Goal: Obtain resource: Download file/media

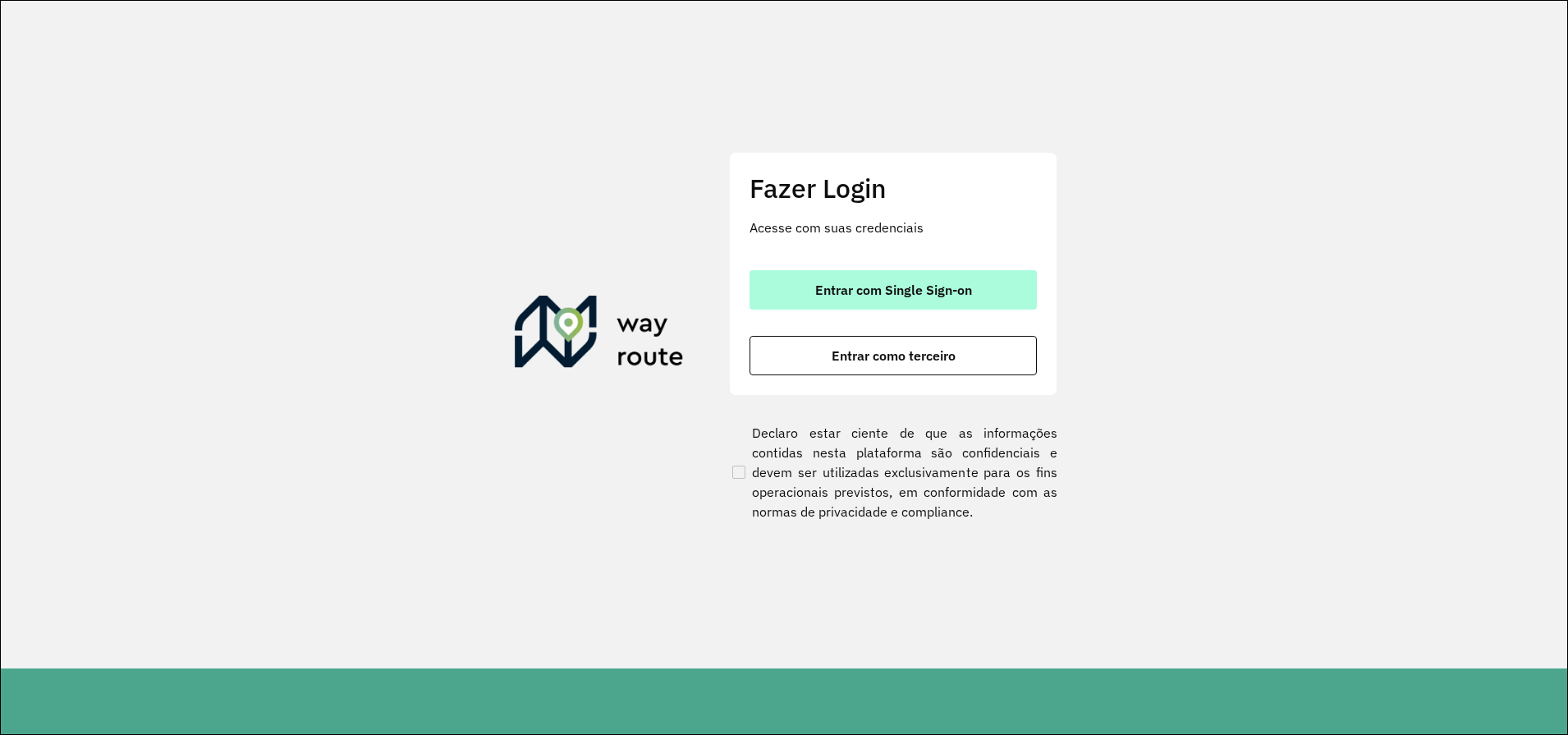
click at [885, 276] on button "Entrar com Single Sign-on" at bounding box center [894, 289] width 287 height 39
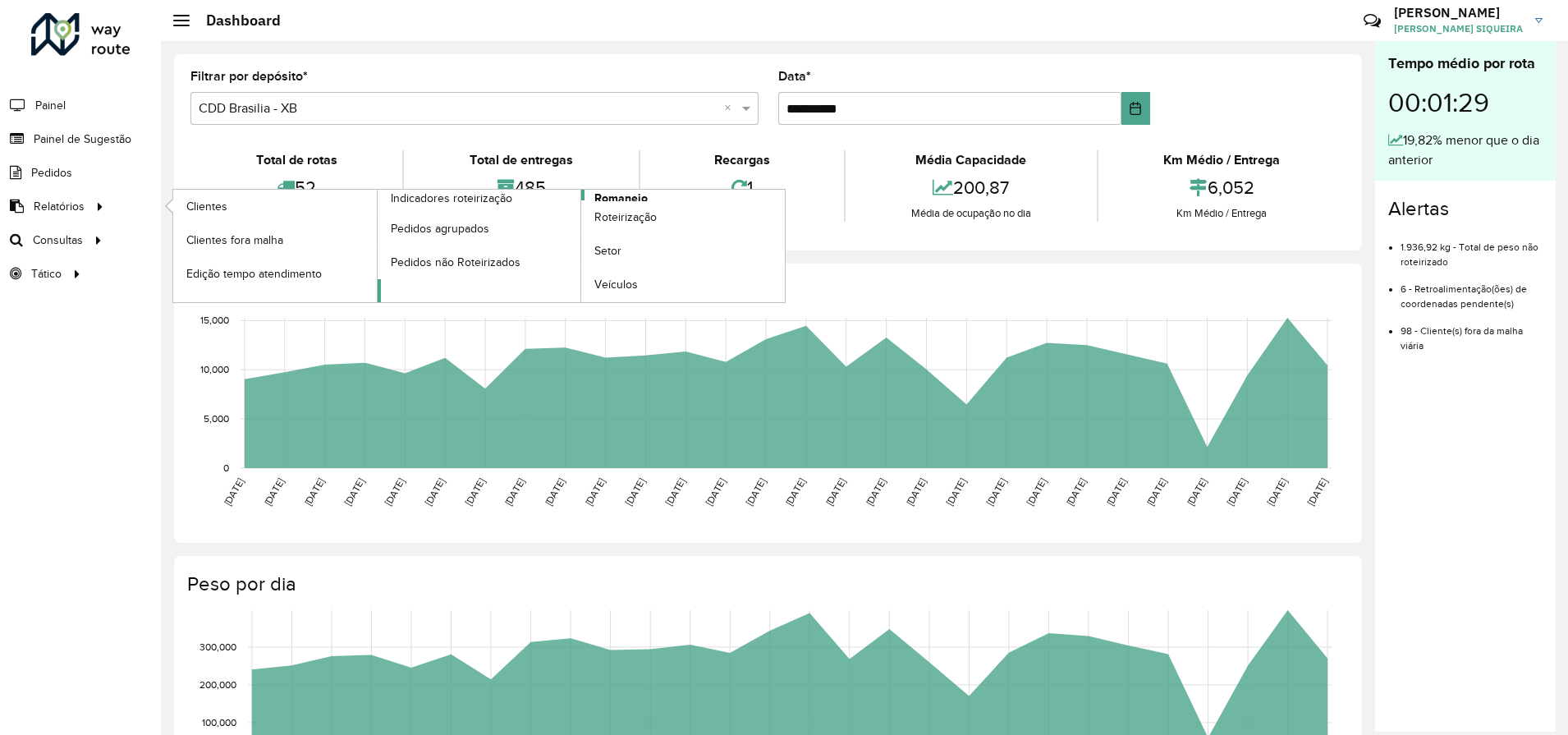
click at [615, 197] on span "Romaneio" at bounding box center [621, 198] width 53 height 17
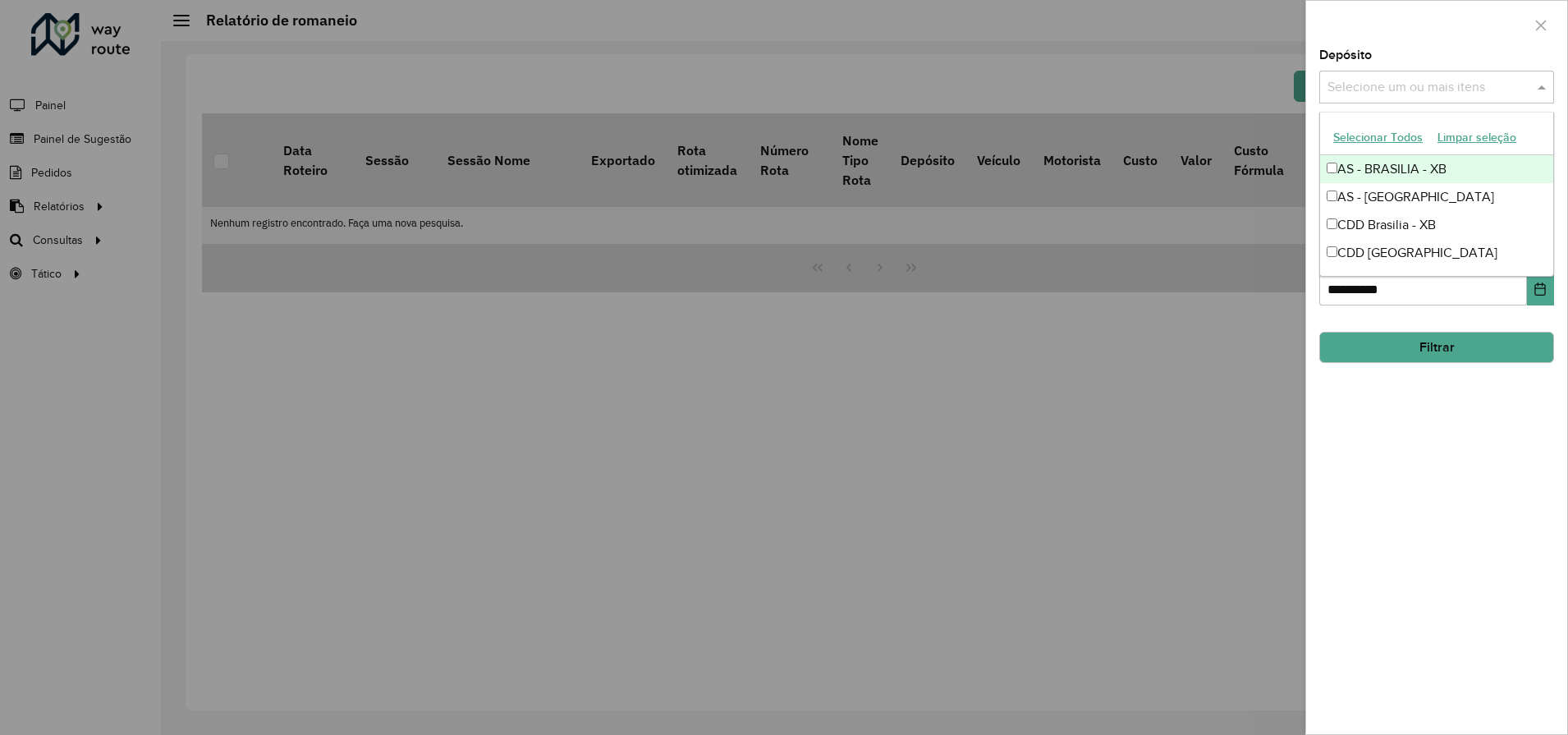
click at [1402, 95] on input "text" at bounding box center [1429, 88] width 210 height 20
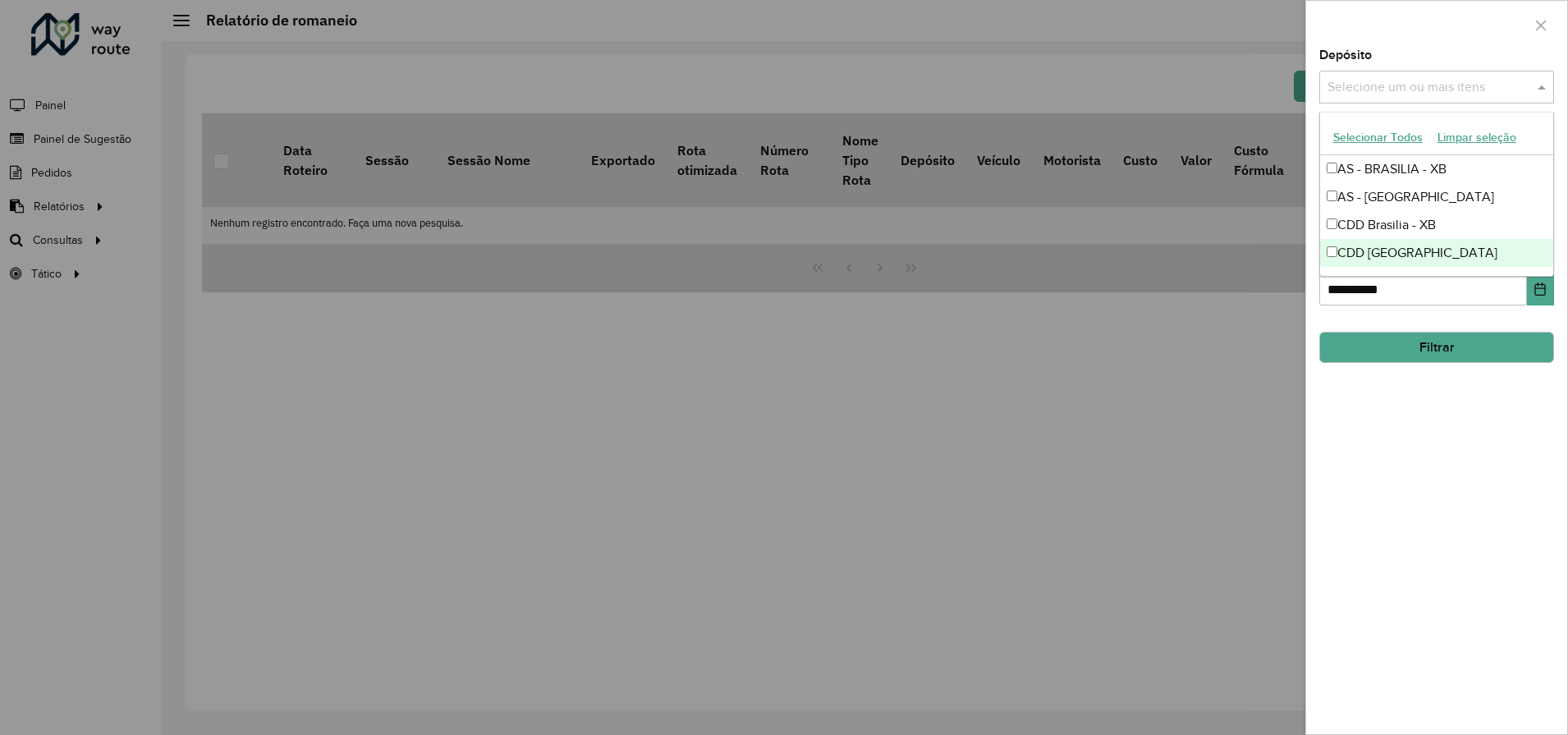
click at [1370, 258] on div "CDD Rondonópolis" at bounding box center [1436, 253] width 233 height 28
click at [1408, 349] on button "Filtrar" at bounding box center [1436, 348] width 235 height 31
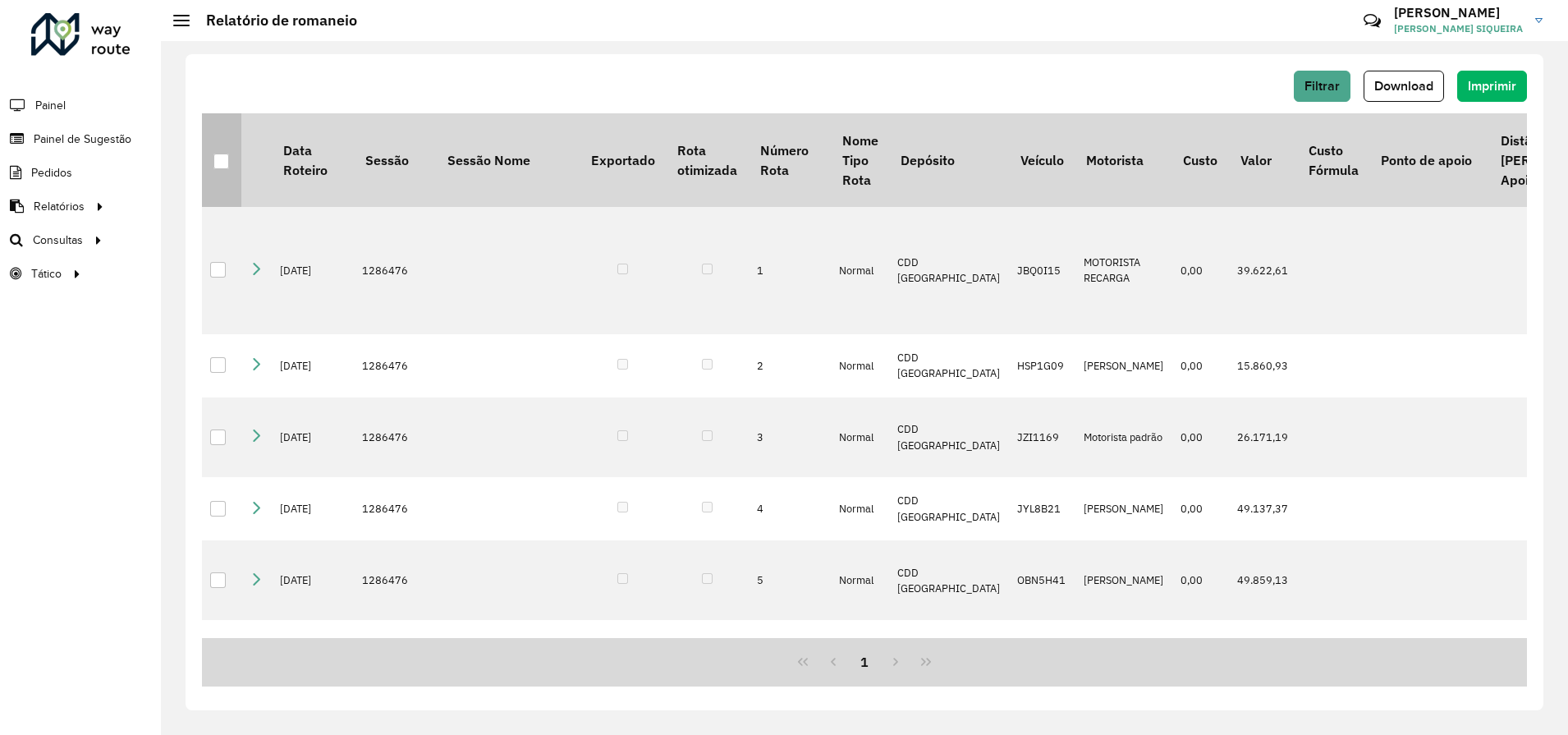
click at [217, 163] on div at bounding box center [220, 161] width 16 height 16
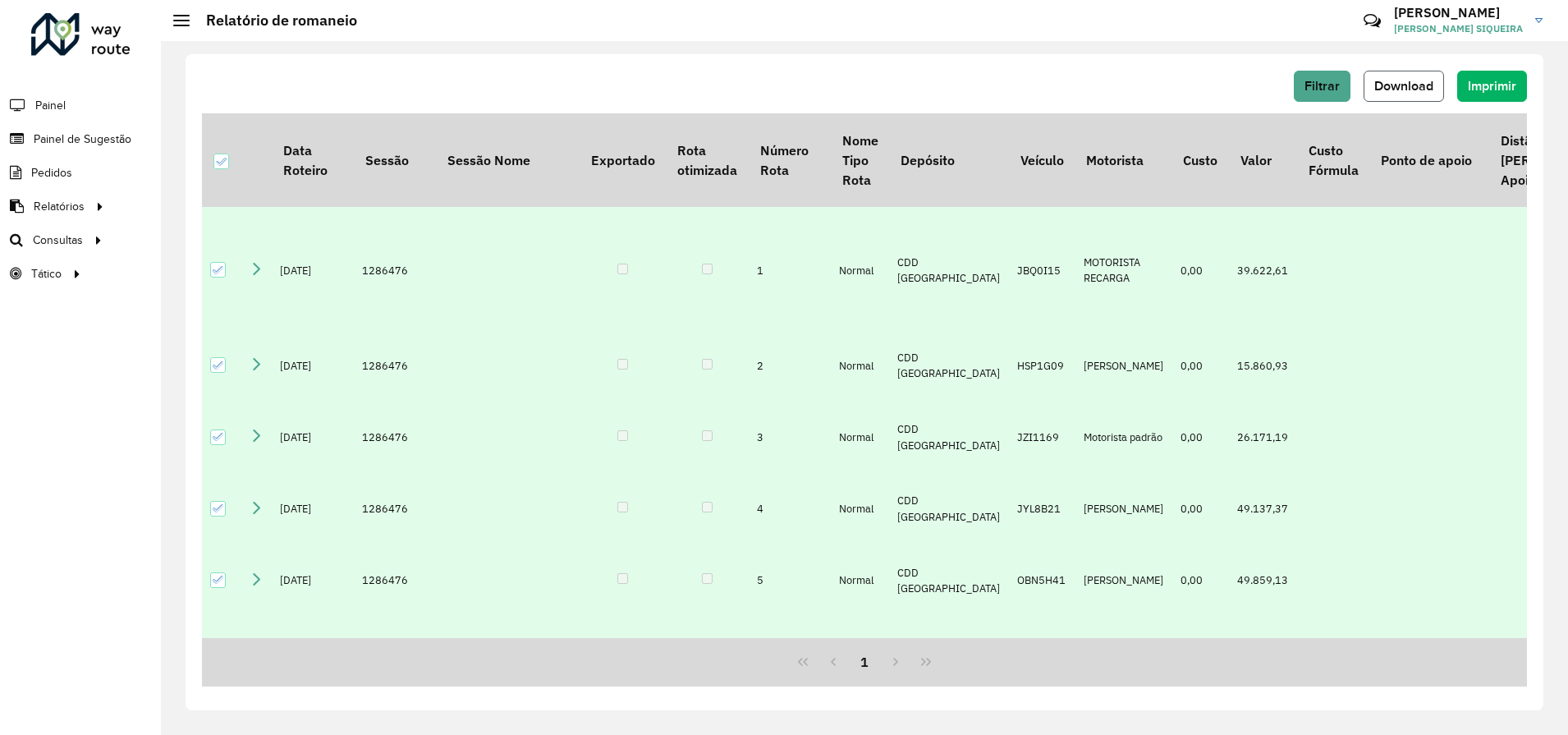
click at [1385, 75] on button "Download" at bounding box center [1404, 86] width 81 height 31
